Goal: Task Accomplishment & Management: Manage account settings

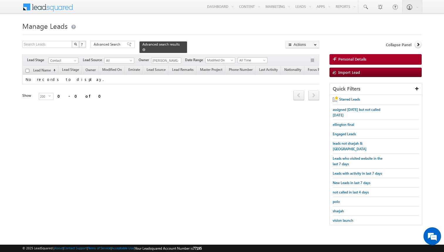
click at [142, 50] on span at bounding box center [143, 49] width 3 height 3
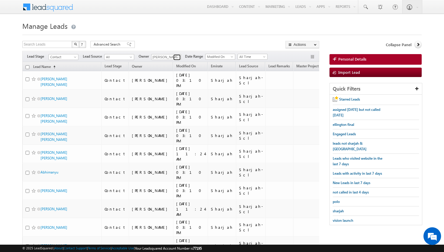
click at [178, 58] on span at bounding box center [177, 57] width 5 height 5
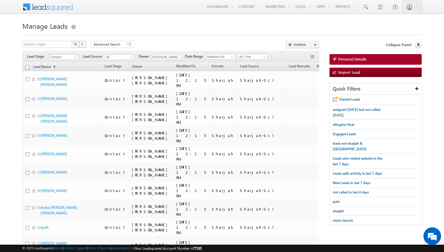
type input "[PERSON_NAME] [PERSON_NAME]"
click at [75, 57] on span at bounding box center [75, 58] width 5 height 5
click at [65, 73] on link "Prospect" at bounding box center [64, 74] width 30 height 5
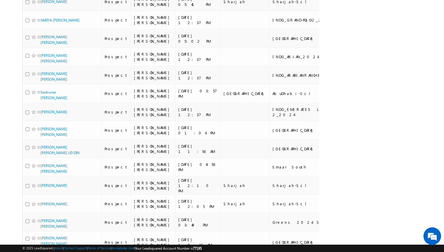
scroll to position [1343, 0]
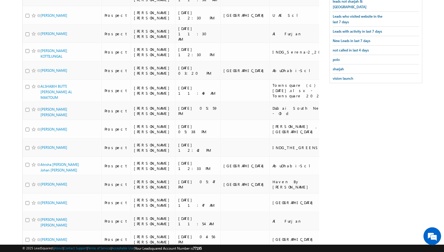
scroll to position [0, 0]
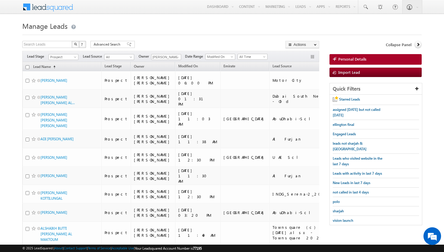
click at [74, 57] on span at bounding box center [75, 58] width 5 height 5
click at [64, 88] on link "Meeting" at bounding box center [64, 86] width 30 height 5
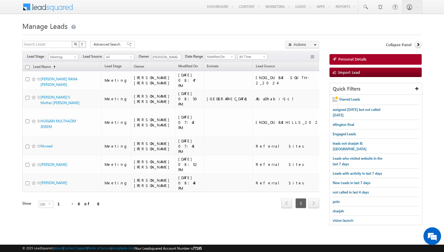
click at [17, 113] on body "Menu [PERSON_NAME] kunal .sehr awat@ indgl [PERSON_NAME]. [PERSON_NAME]." at bounding box center [222, 115] width 444 height 231
click at [16, 114] on body "Menu [PERSON_NAME] kunal .sehr awat@ indgl [PERSON_NAME]. [PERSON_NAME]." at bounding box center [222, 115] width 444 height 231
click at [9, 94] on body "Menu [PERSON_NAME] kunal .sehr awat@ indgl [PERSON_NAME]. [PERSON_NAME]." at bounding box center [222, 115] width 444 height 231
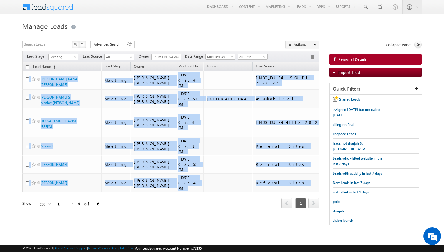
drag, startPoint x: 24, startPoint y: 78, endPoint x: 274, endPoint y: 192, distance: 275.2
click at [274, 192] on div "Lead Name (sorted ascending) Lead Stage Owner Modified On" at bounding box center [170, 135] width 297 height 147
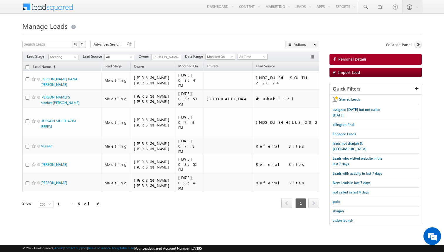
click at [205, 219] on div "Tags × Select at-least one lead to tag... × Close Lead Name (sorted ascending) …" at bounding box center [170, 143] width 297 height 162
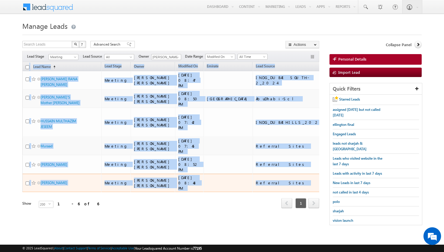
drag, startPoint x: 21, startPoint y: 77, endPoint x: 308, endPoint y: 186, distance: 307.0
click at [308, 186] on body "Menu [PERSON_NAME] kunal .sehr awat@ indgl [PERSON_NAME]. [PERSON_NAME]." at bounding box center [222, 115] width 444 height 231
click at [350, 183] on td at bounding box center [374, 182] width 49 height 18
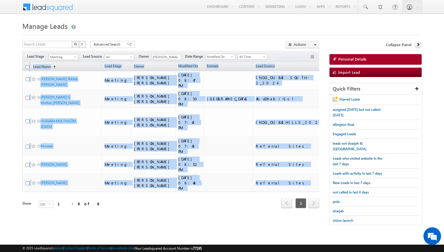
drag, startPoint x: 276, startPoint y: 186, endPoint x: 9, endPoint y: 75, distance: 288.6
click at [9, 75] on body "Menu [PERSON_NAME] kunal .sehr awat@ indgl [PERSON_NAME]. [PERSON_NAME]." at bounding box center [222, 115] width 444 height 231
click at [14, 85] on body "Menu [PERSON_NAME] kunal .sehr awat@ indgl [PERSON_NAME]. [PERSON_NAME]." at bounding box center [222, 115] width 444 height 231
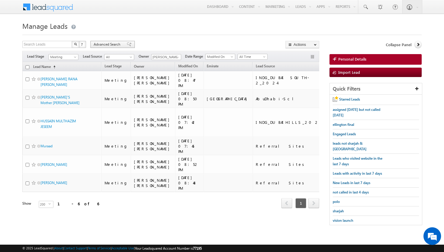
click at [111, 47] on span "Advanced Search" at bounding box center [108, 44] width 28 height 5
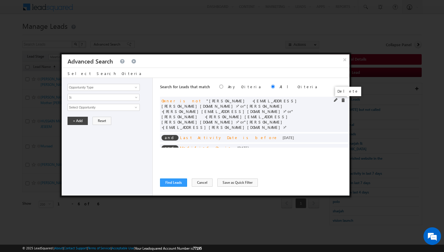
click at [344, 100] on span at bounding box center [343, 100] width 4 height 4
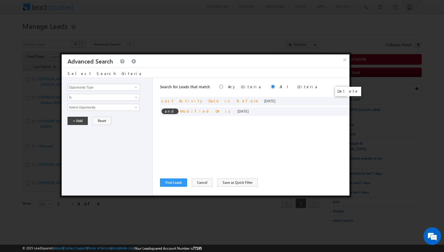
click at [0, 0] on span at bounding box center [0, 0] width 0 height 0
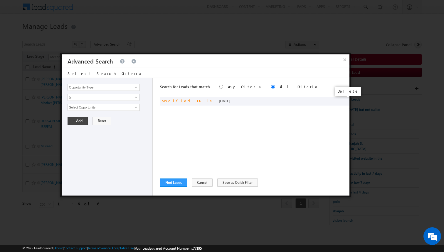
click at [0, 0] on span at bounding box center [0, 0] width 0 height 0
click at [291, 116] on div "Search for Leads that match Any Criteria All Criteria Note that the current tri…" at bounding box center [254, 136] width 189 height 117
click at [116, 88] on input "Opportunity Type" at bounding box center [104, 87] width 72 height 7
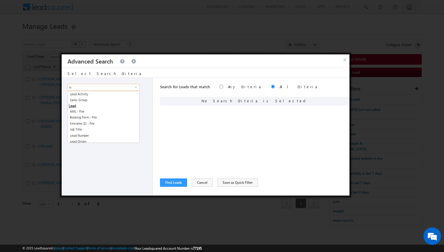
type input "l"
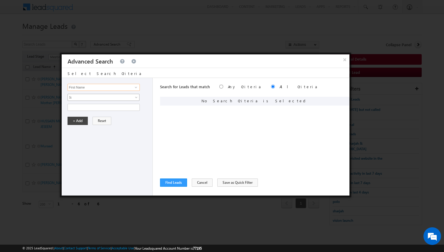
type input "First Name"
click at [100, 96] on span "Is" at bounding box center [100, 97] width 64 height 5
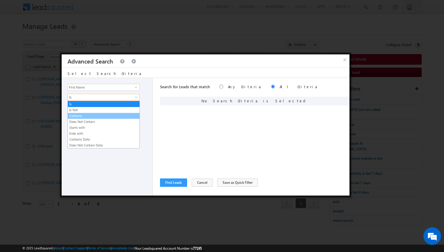
click at [79, 114] on link "Contains" at bounding box center [104, 115] width 72 height 5
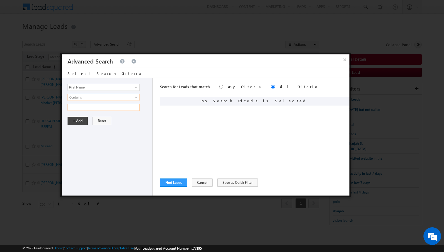
click at [84, 108] on input "text" at bounding box center [104, 107] width 72 height 7
type input "nair"
click at [77, 121] on button "+ Add" at bounding box center [78, 121] width 20 height 8
click at [177, 183] on button "Find Leads" at bounding box center [173, 182] width 27 height 8
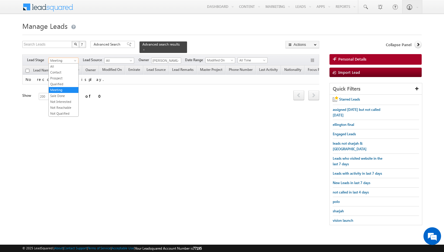
click at [75, 60] on span at bounding box center [75, 61] width 5 height 5
click at [63, 72] on link "Contact" at bounding box center [64, 72] width 30 height 5
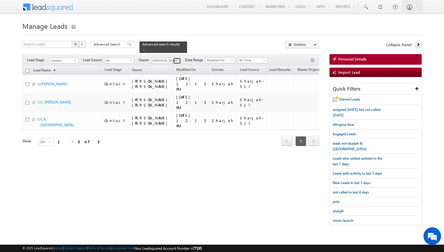
click at [177, 60] on span at bounding box center [177, 60] width 5 height 5
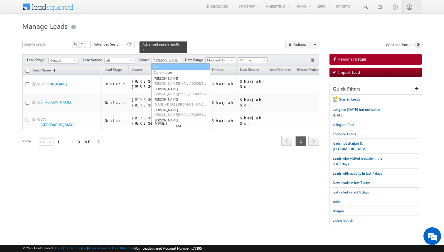
click at [168, 68] on link "Any" at bounding box center [180, 66] width 59 height 7
type input "Any"
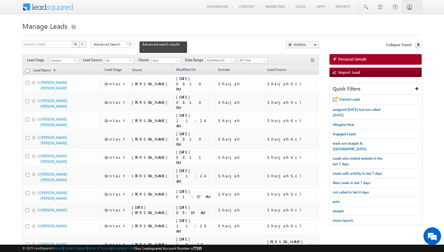
click at [28, 70] on input "checkbox" at bounding box center [28, 71] width 4 height 4
checkbox input "true"
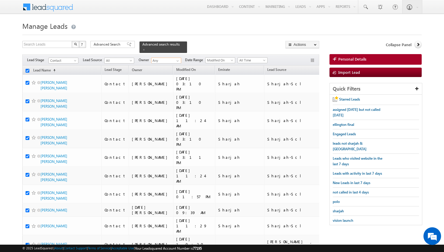
checkbox input "true"
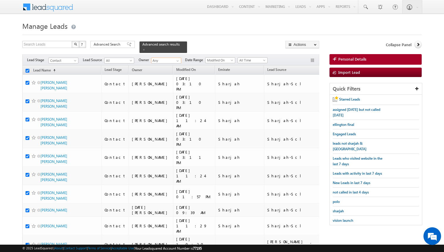
checkbox input "true"
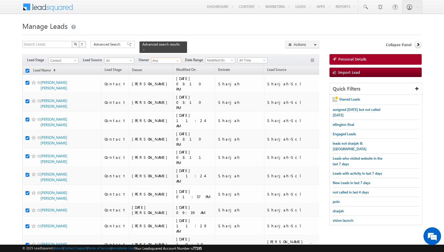
checkbox input "true"
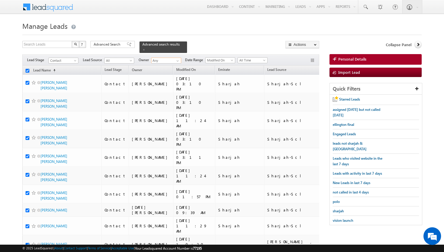
checkbox input "true"
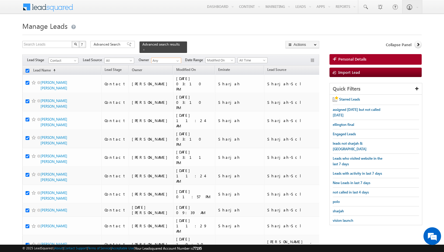
checkbox input "true"
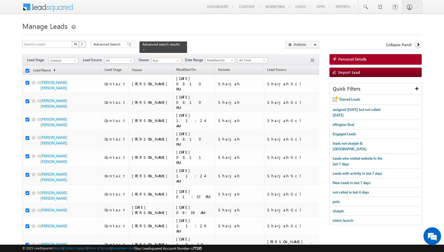
checkbox input "true"
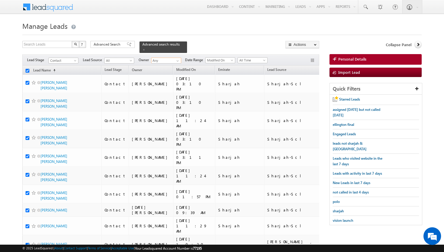
checkbox input "true"
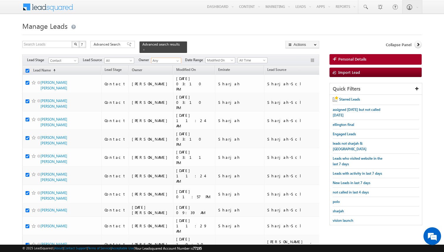
checkbox input "true"
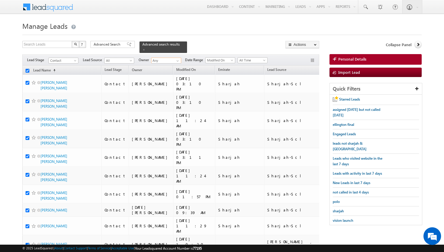
checkbox input "true"
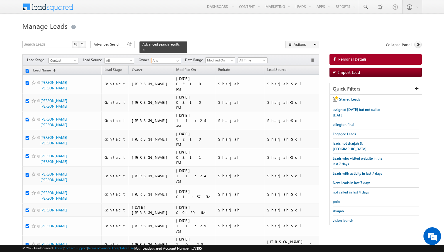
checkbox input "true"
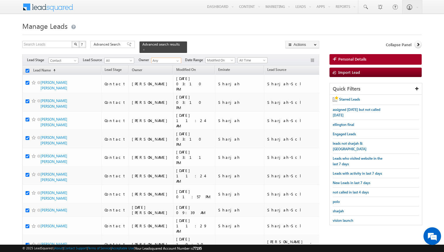
checkbox input "true"
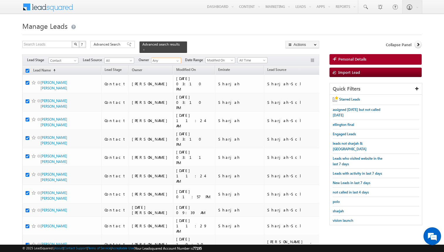
checkbox input "true"
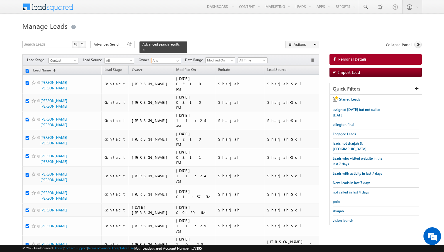
checkbox input "true"
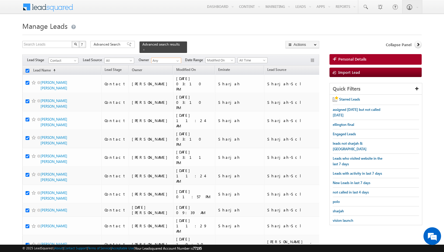
checkbox input "true"
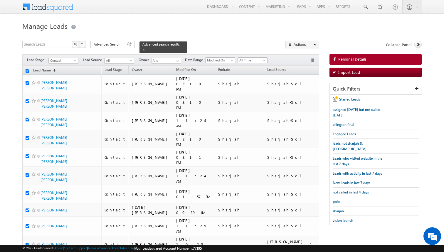
checkbox input "true"
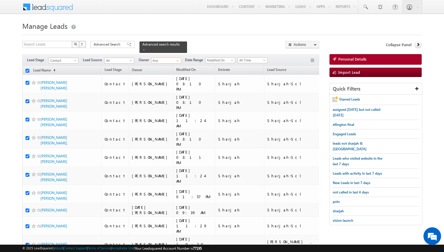
checkbox input "true"
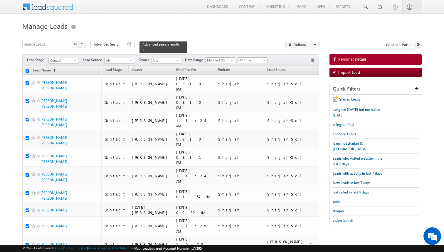
checkbox input "true"
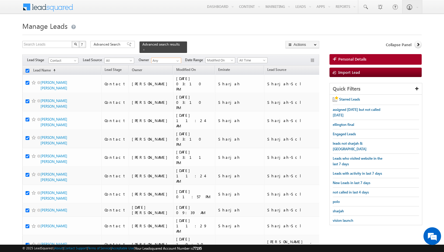
checkbox input "true"
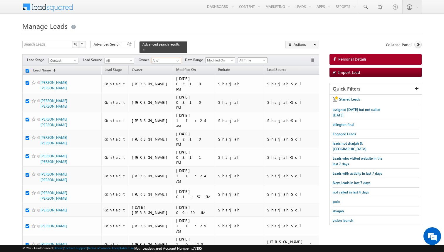
checkbox input "true"
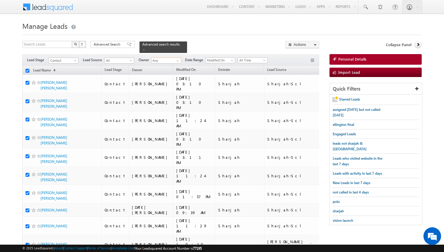
checkbox input "true"
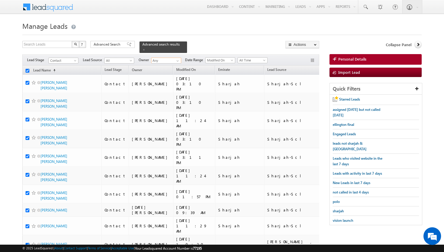
checkbox input "true"
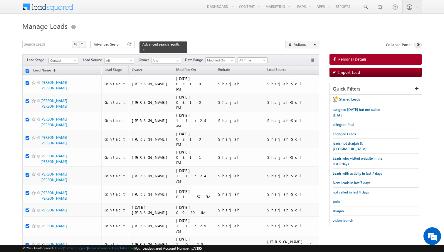
checkbox input "true"
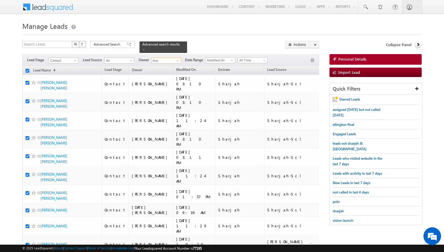
checkbox input "true"
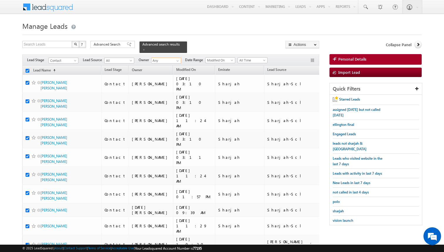
checkbox input "true"
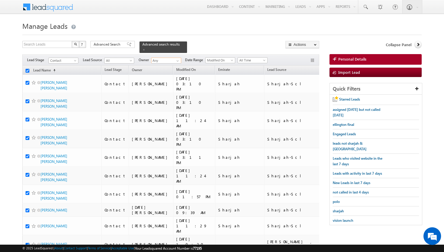
checkbox input "true"
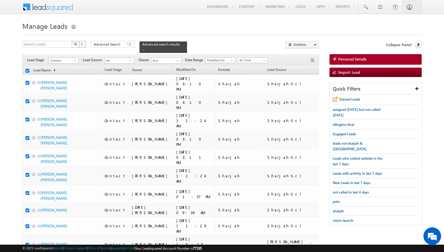
checkbox input "true"
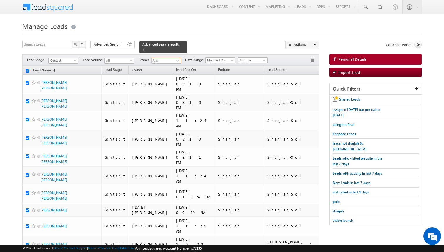
checkbox input "true"
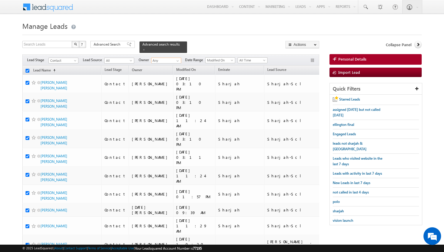
checkbox input "true"
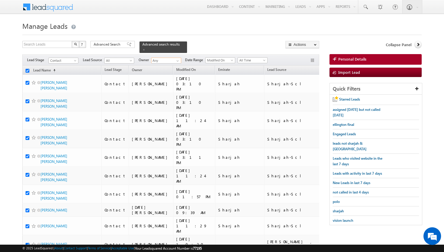
checkbox input "true"
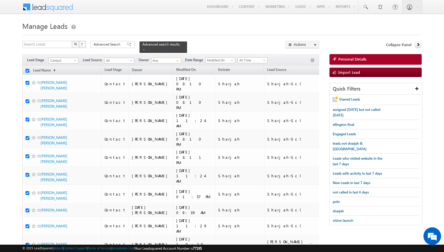
checkbox input "true"
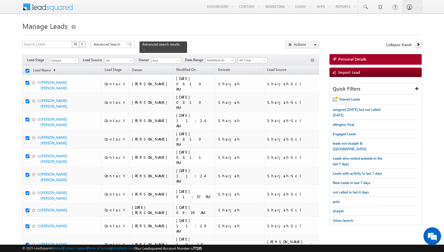
checkbox input "true"
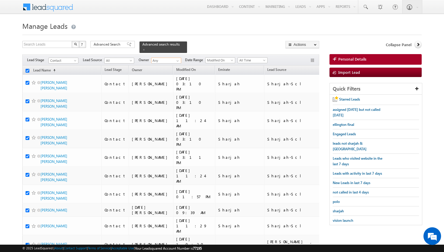
checkbox input "true"
click at [227, 47] on div "Search Leads X ? 160 results found Advanced Search Advanced Search Advanced sea…" at bounding box center [170, 47] width 297 height 12
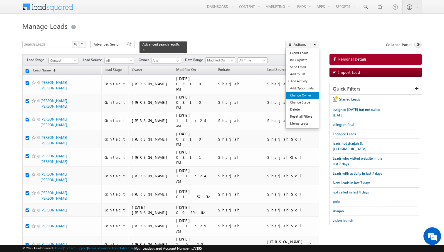
click at [303, 95] on link "Change Owner" at bounding box center [302, 95] width 33 height 7
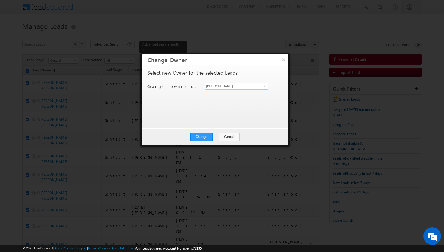
click at [217, 86] on input "[PERSON_NAME]" at bounding box center [237, 85] width 64 height 7
type input "[PERSON_NAME]"
click at [216, 100] on div "Select new Owner for the selected Leads Change owner of 160 leads to [PERSON_NA…" at bounding box center [214, 93] width 134 height 47
click at [229, 87] on input "[PERSON_NAME]" at bounding box center [237, 85] width 64 height 7
click at [225, 102] on div "Select new Owner for the selected Leads Change owner of 160 leads to [PERSON_NA…" at bounding box center [214, 93] width 134 height 47
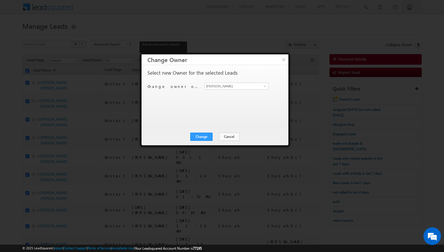
click at [201, 107] on div "Select new Owner for the selected Leads Change owner of 160 leads to [PERSON_NA…" at bounding box center [214, 93] width 134 height 47
click at [202, 135] on button "Change" at bounding box center [201, 136] width 22 height 8
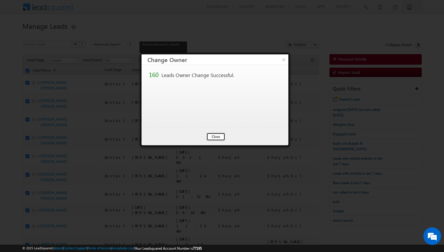
click at [212, 137] on button "Close" at bounding box center [215, 136] width 19 height 8
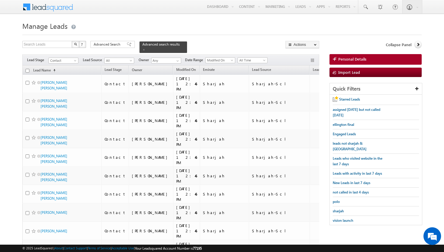
click at [28, 71] on input "checkbox" at bounding box center [28, 71] width 4 height 4
checkbox input "true"
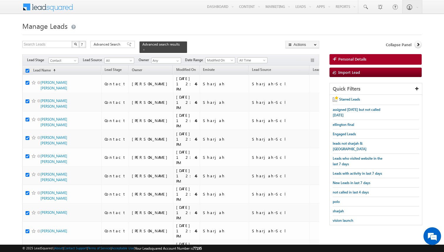
checkbox input "true"
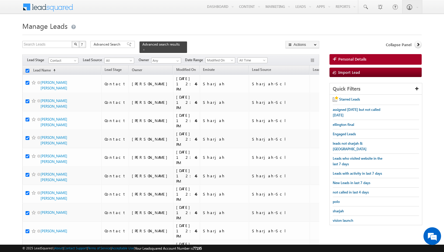
checkbox input "true"
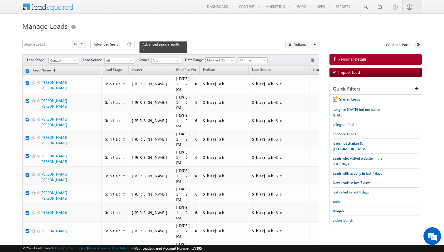
checkbox input "true"
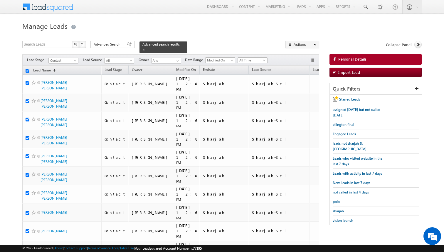
checkbox input "true"
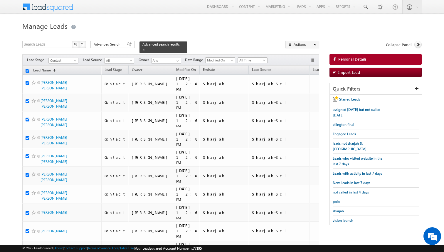
checkbox input "true"
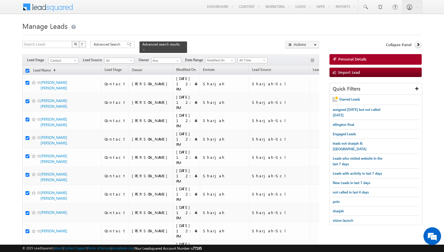
checkbox input "true"
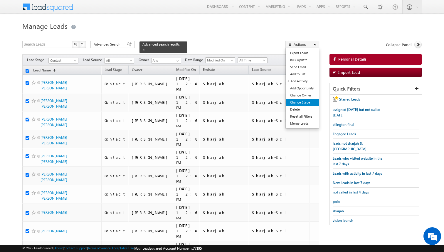
click at [308, 102] on link "Change Stage" at bounding box center [302, 102] width 33 height 7
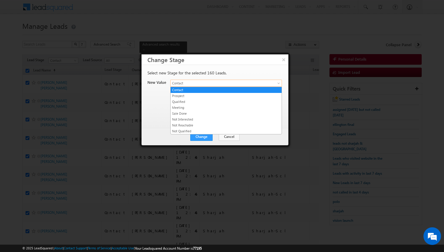
click at [195, 85] on span "Contact" at bounding box center [219, 82] width 97 height 5
click at [189, 102] on link "Qualified" at bounding box center [226, 101] width 111 height 5
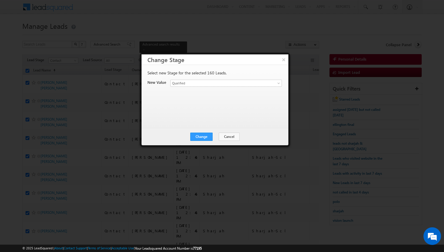
click at [202, 122] on div "Select new Stage for the selected 160 Leads. New Value Lead Stage * Contact Pro…" at bounding box center [214, 96] width 147 height 63
click at [204, 135] on button "Change" at bounding box center [201, 136] width 22 height 8
click at [215, 136] on button "Close" at bounding box center [215, 136] width 19 height 8
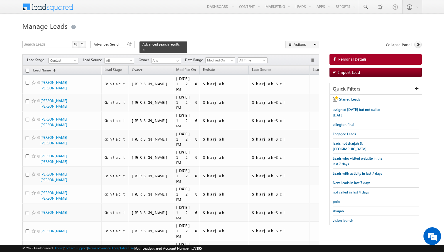
click at [102, 45] on span "Advanced Search" at bounding box center [108, 44] width 28 height 5
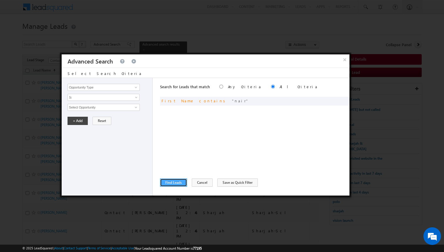
click at [181, 181] on button "Find Leads" at bounding box center [173, 182] width 27 height 8
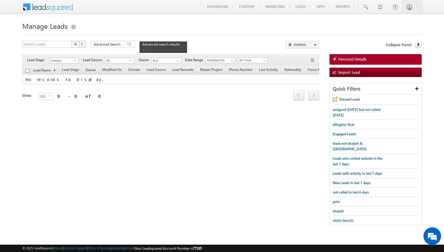
click at [28, 71] on input "checkbox" at bounding box center [28, 71] width 4 height 4
click at [76, 59] on span at bounding box center [75, 61] width 5 height 5
click at [68, 82] on link "Qualified" at bounding box center [64, 83] width 30 height 5
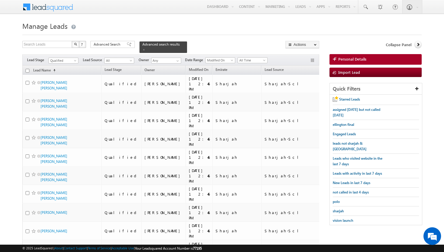
click at [122, 47] on div "Advanced Search" at bounding box center [112, 44] width 44 height 7
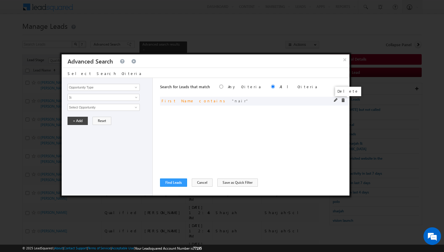
click at [345, 101] on span at bounding box center [343, 100] width 4 height 4
click at [127, 87] on input "Opportunity Type" at bounding box center [104, 87] width 72 height 7
click at [106, 108] on span "None Selected" at bounding box center [101, 107] width 67 height 6
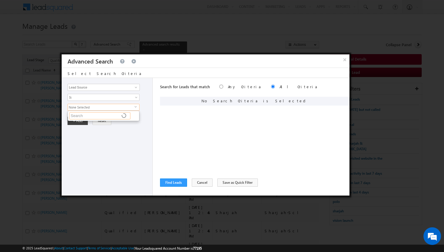
click at [100, 115] on input "text" at bounding box center [99, 115] width 61 height 7
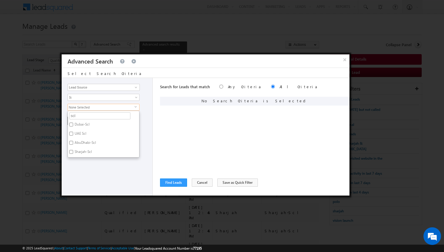
click at [85, 125] on label "Dubai-Scl" at bounding box center [82, 125] width 28 height 9
click at [73, 125] on input "Dubai-Scl" at bounding box center [71, 124] width 4 height 4
click at [84, 133] on label "UAE Scl" at bounding box center [80, 134] width 24 height 9
click at [73, 133] on input "UAE Scl" at bounding box center [71, 134] width 4 height 4
click at [94, 161] on div "Opportunity Type Lead Activity Task Sales Group Prospect Id Address 1 Address 2…" at bounding box center [107, 136] width 91 height 117
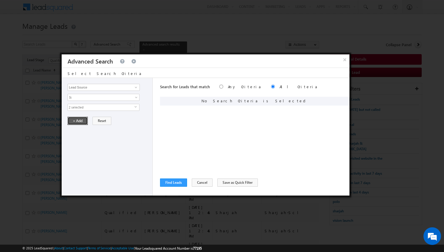
click at [80, 124] on button "+ Add" at bounding box center [78, 121] width 20 height 8
click at [169, 183] on button "Find Leads" at bounding box center [173, 182] width 27 height 8
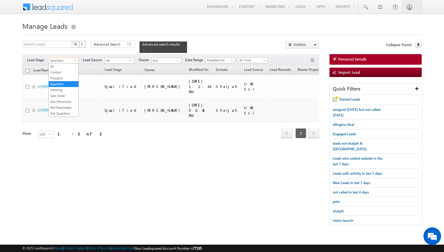
click at [69, 62] on span "Qualified" at bounding box center [63, 60] width 28 height 5
click at [62, 71] on link "Contact" at bounding box center [64, 72] width 30 height 5
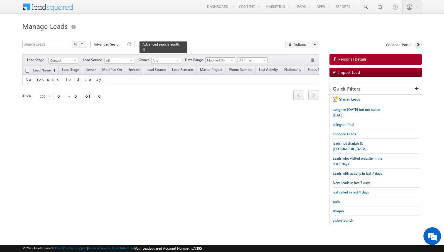
click at [142, 49] on span at bounding box center [143, 49] width 3 height 3
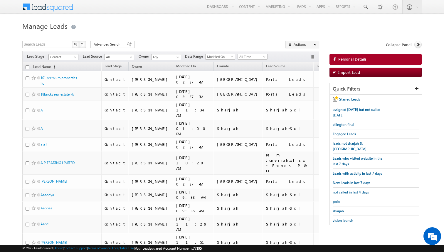
click at [76, 59] on span at bounding box center [75, 58] width 5 height 5
click at [63, 84] on link "Meeting" at bounding box center [64, 86] width 30 height 5
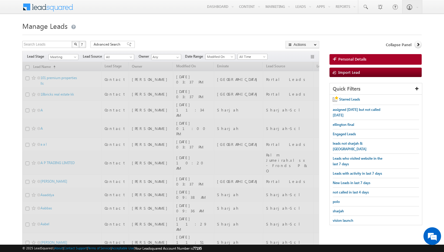
click at [183, 48] on div "Search Leads X ? 48182 results found Advanced Search Advanced Search Advanced s…" at bounding box center [170, 45] width 297 height 9
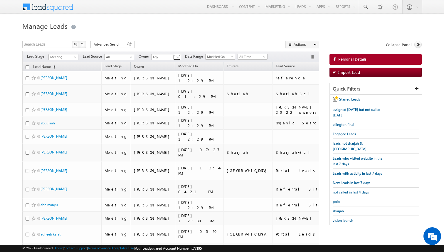
click at [176, 59] on span at bounding box center [177, 57] width 5 height 5
click at [167, 76] on link "[PERSON_NAME] [PERSON_NAME][EMAIL_ADDRESS][DOMAIN_NAME]" at bounding box center [180, 75] width 59 height 11
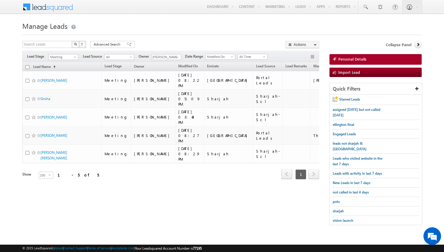
click at [19, 107] on body "Menu [PERSON_NAME] kunal .sehr awat@ indgl [PERSON_NAME]. [PERSON_NAME]." at bounding box center [222, 115] width 444 height 231
click at [175, 56] on span at bounding box center [177, 57] width 5 height 5
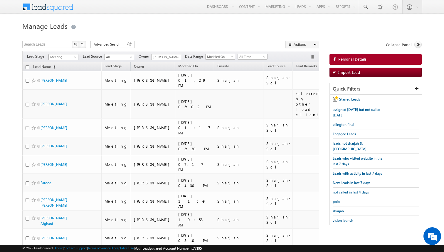
click at [76, 57] on span at bounding box center [75, 58] width 5 height 5
click at [61, 73] on link "Prospect" at bounding box center [64, 74] width 30 height 5
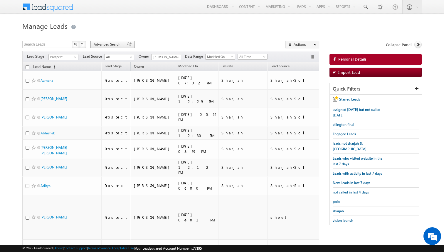
click at [101, 44] on span "Advanced Search" at bounding box center [108, 44] width 28 height 5
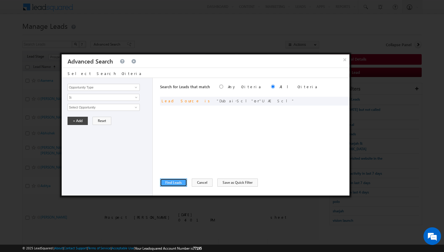
click at [176, 186] on button "Find Leads" at bounding box center [173, 182] width 27 height 8
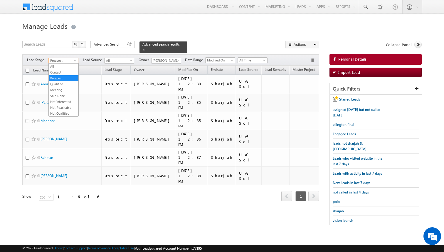
click at [78, 59] on span at bounding box center [75, 61] width 5 height 5
click at [66, 71] on link "Contact" at bounding box center [64, 72] width 30 height 5
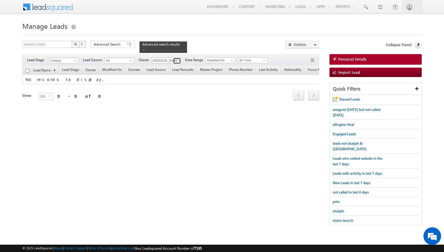
click at [177, 58] on span at bounding box center [177, 60] width 5 height 5
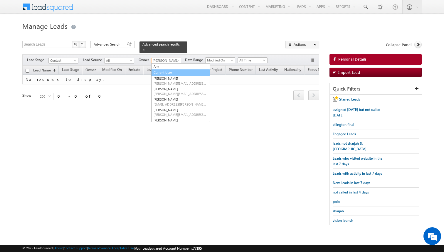
click at [168, 71] on link "Current User" at bounding box center [180, 72] width 59 height 7
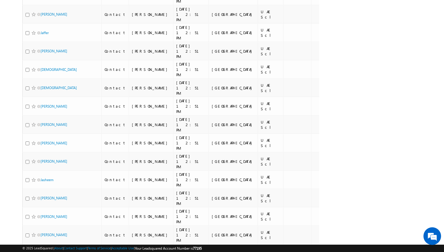
scroll to position [3539, 0]
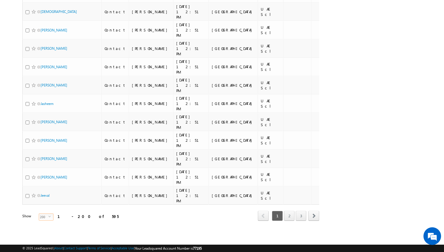
click at [48, 216] on span "select" at bounding box center [50, 216] width 5 height 3
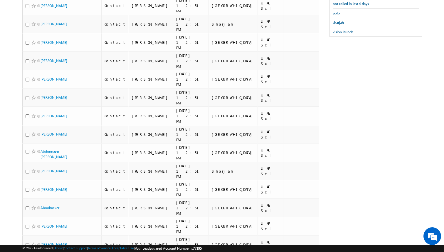
scroll to position [0, 0]
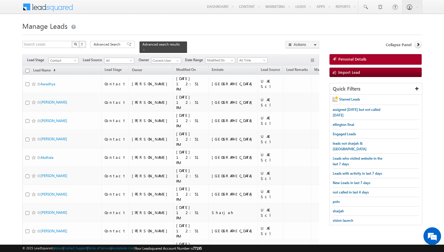
click at [28, 72] on input "checkbox" at bounding box center [28, 71] width 4 height 4
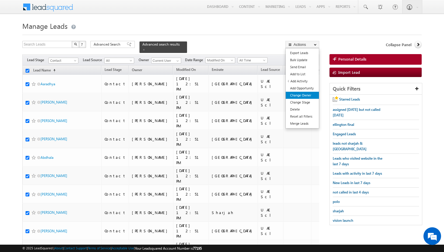
click at [306, 94] on link "Change Owner" at bounding box center [302, 95] width 33 height 7
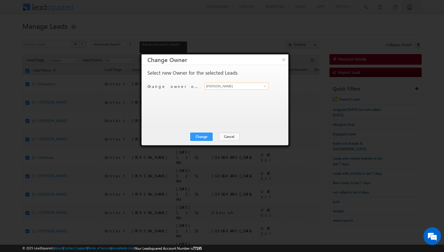
click at [235, 85] on input "[PERSON_NAME]" at bounding box center [237, 85] width 64 height 7
click at [208, 135] on button "Change" at bounding box center [201, 136] width 22 height 8
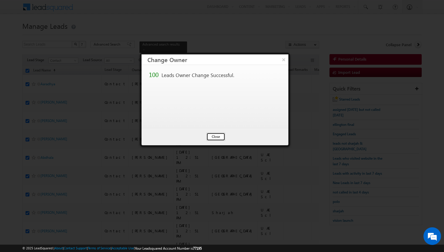
click at [213, 134] on button "Close" at bounding box center [215, 136] width 19 height 8
